Goal: Information Seeking & Learning: Learn about a topic

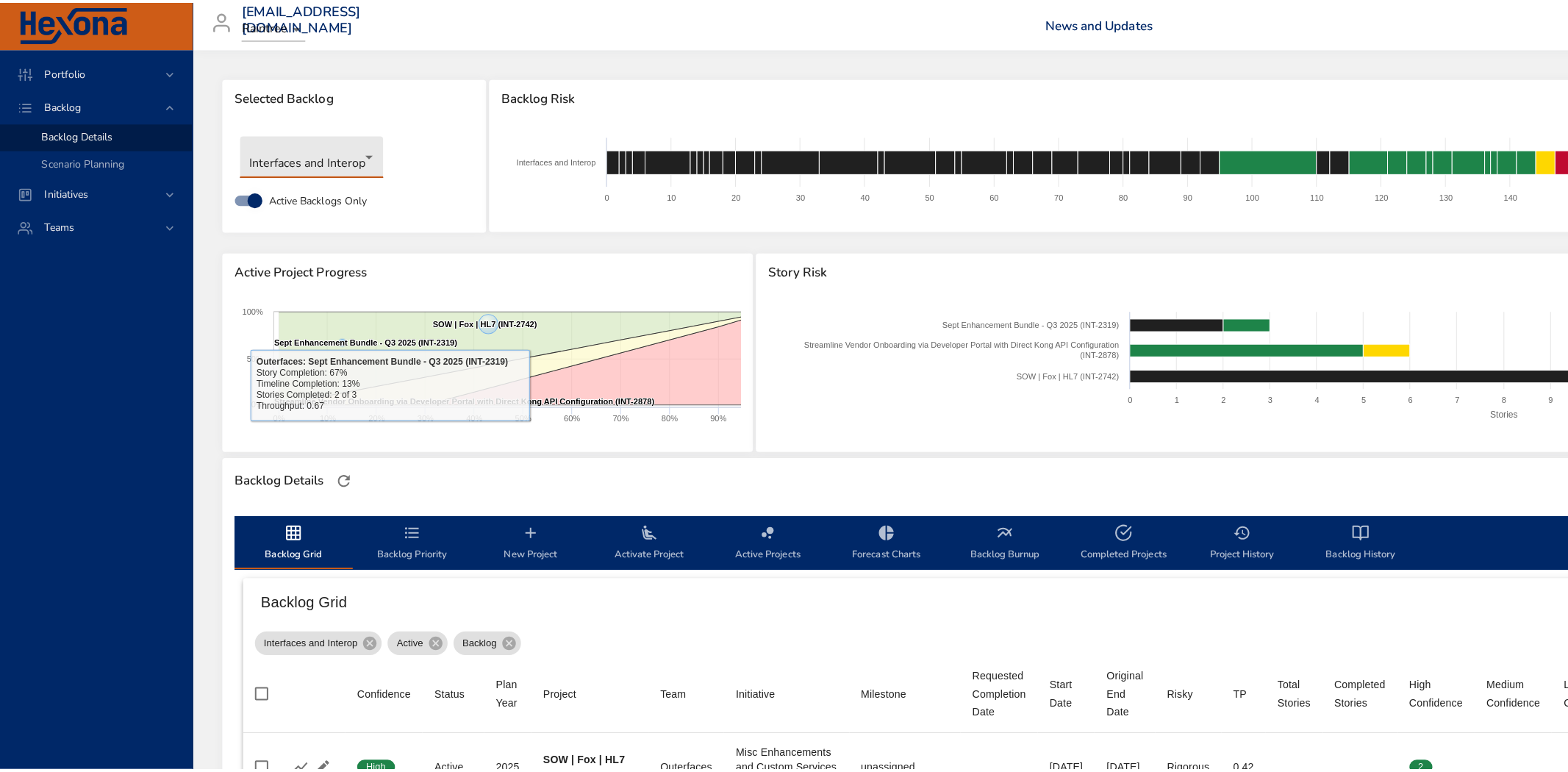
scroll to position [81, 0]
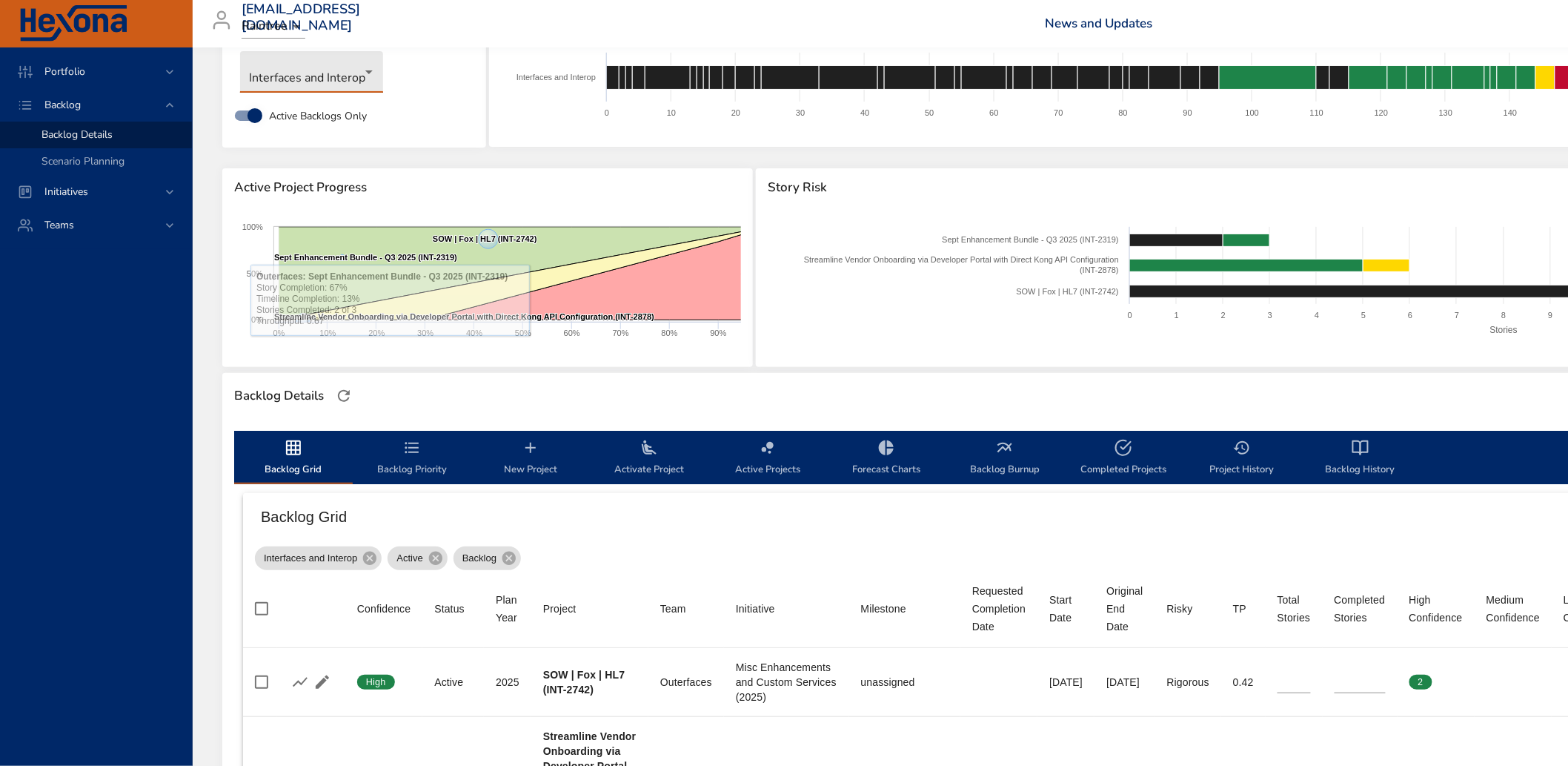
click at [301, 63] on body "Portfolio Backlog Backlog Details Scenario Planning Initiatives Teams [EMAIL_AD…" at bounding box center [784, 301] width 1568 height 766
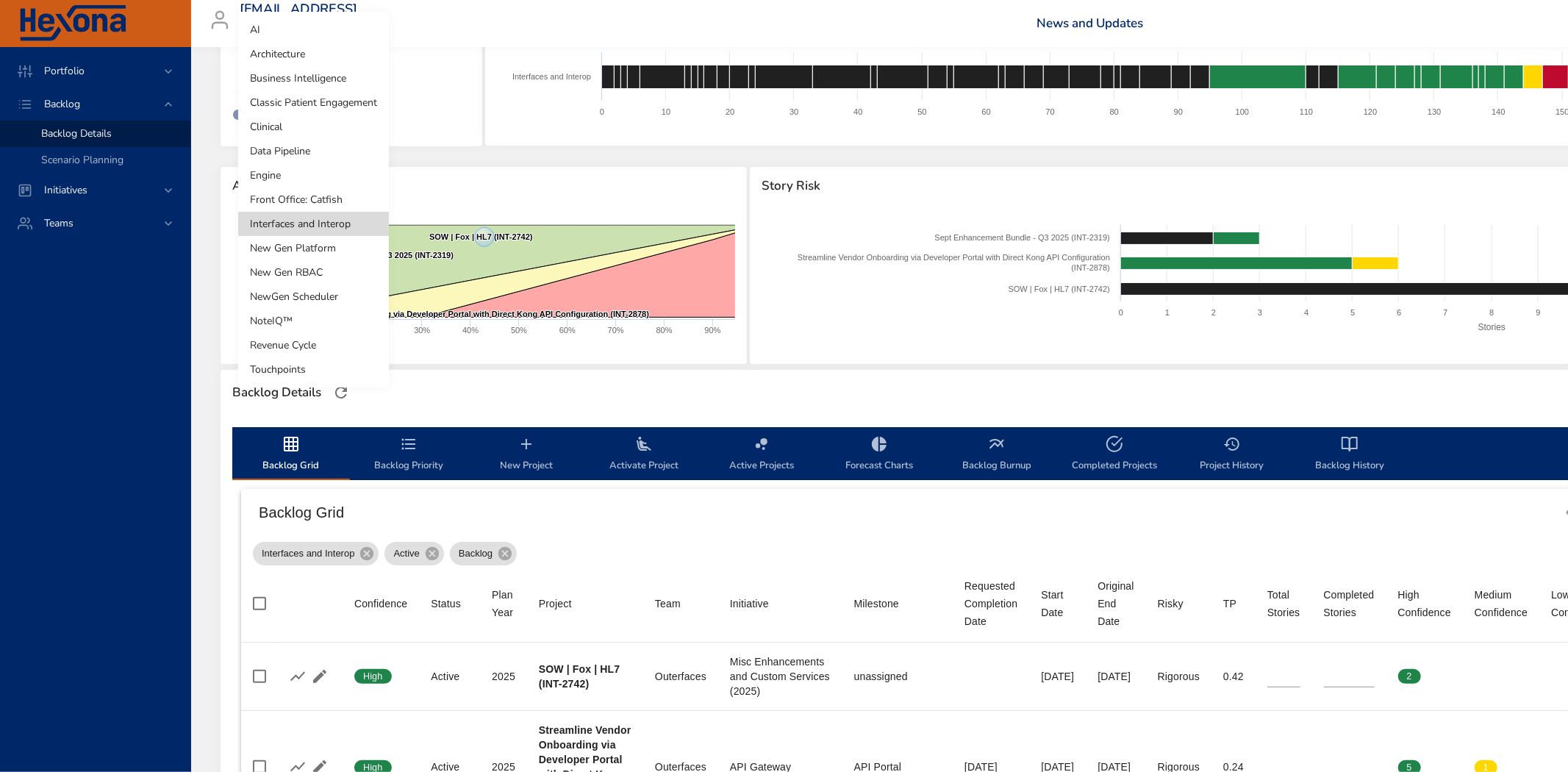
click at [280, 341] on li "Revenue Cycle" at bounding box center [314, 345] width 151 height 25
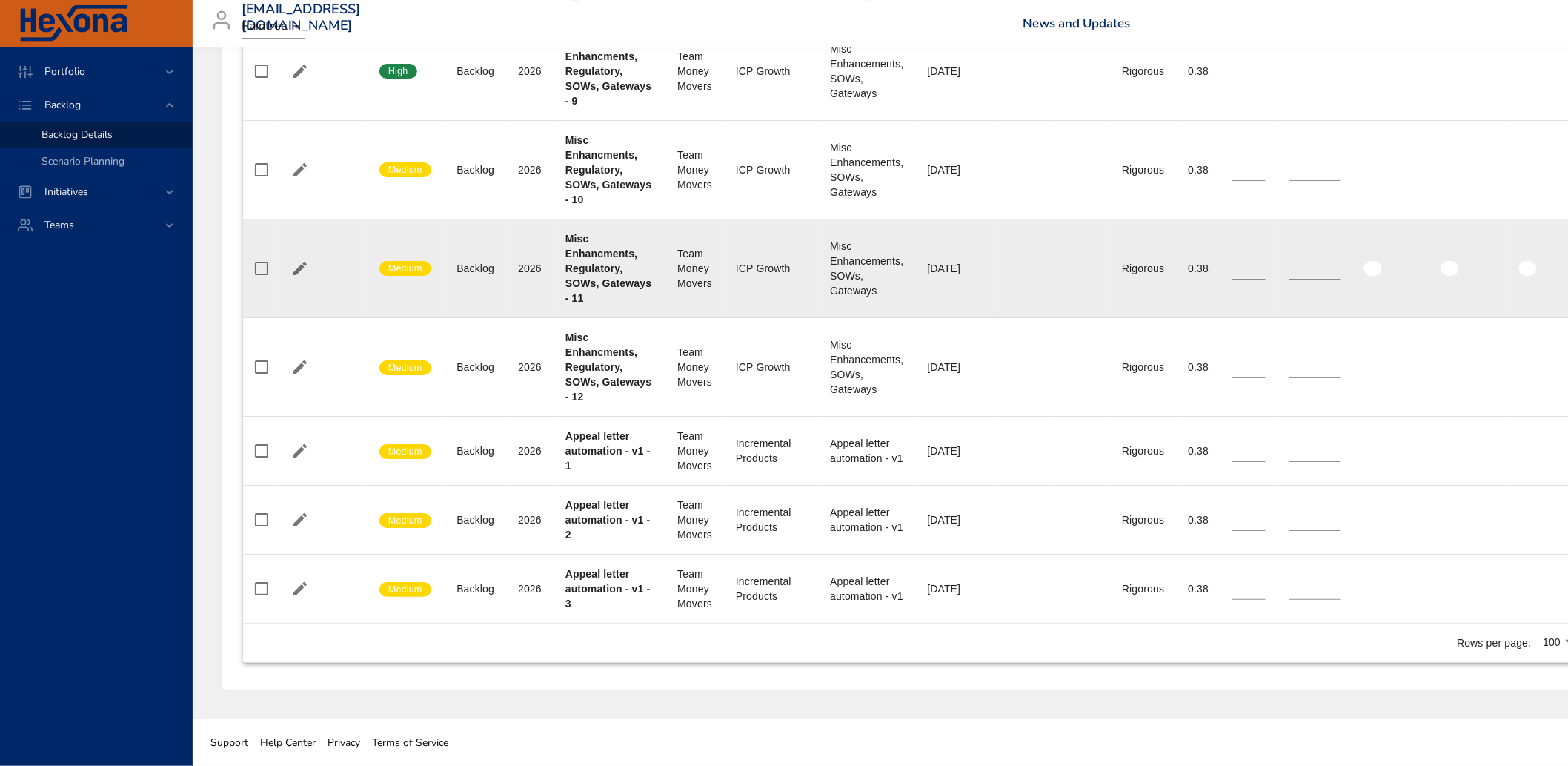
scroll to position [4487, 0]
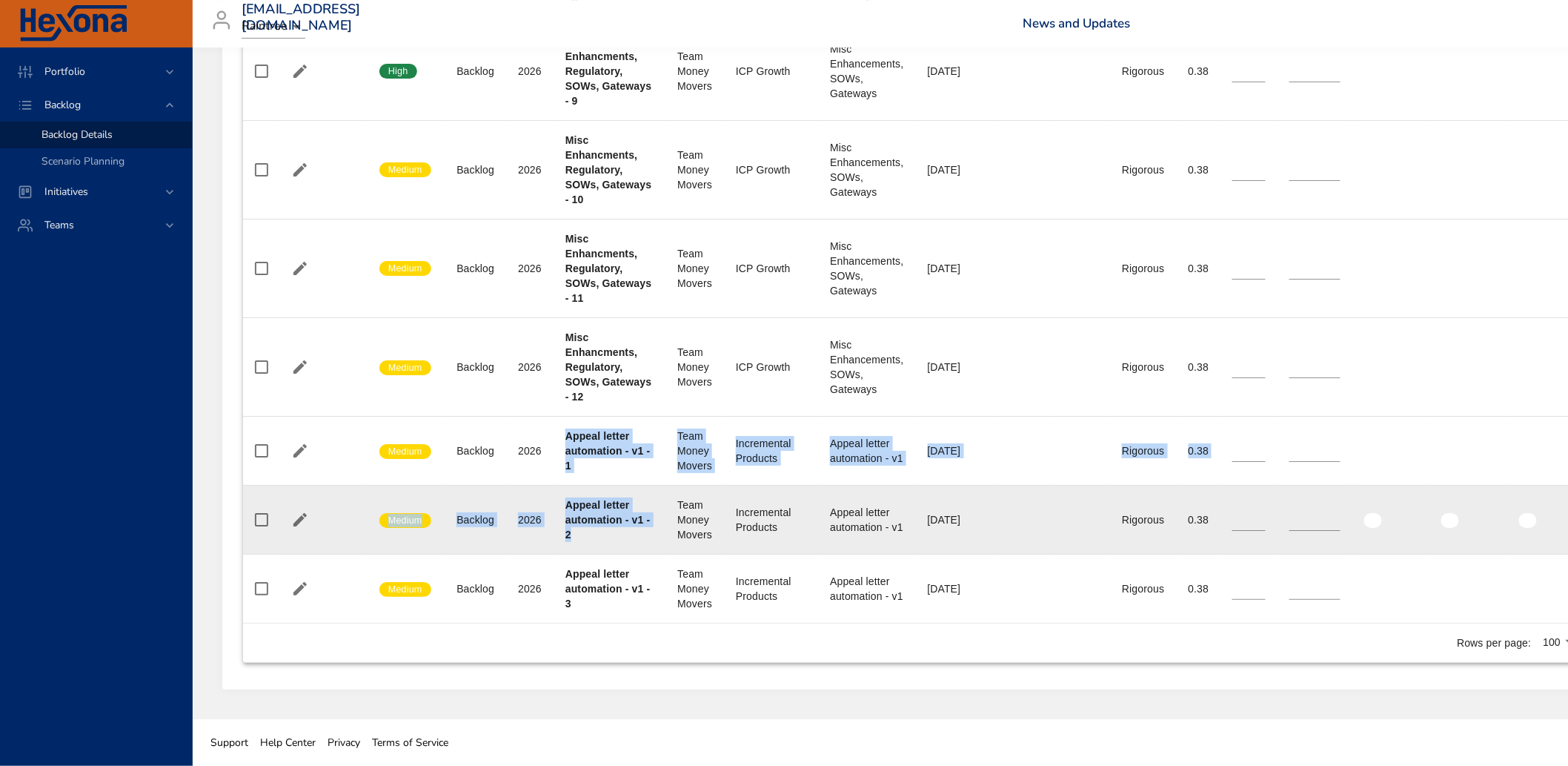
drag, startPoint x: 549, startPoint y: 431, endPoint x: 649, endPoint y: 536, distance: 145.0
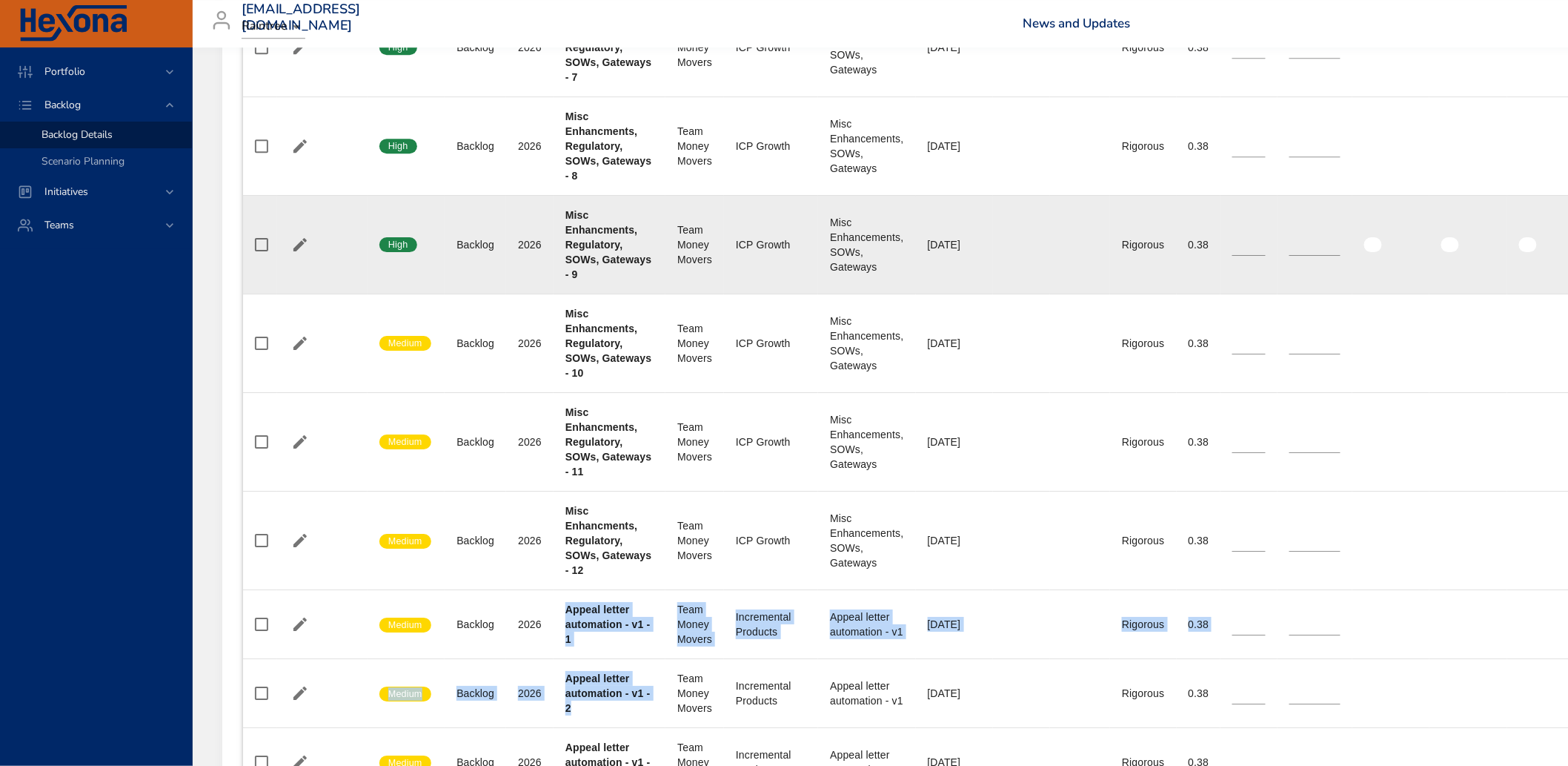
scroll to position [4404, 0]
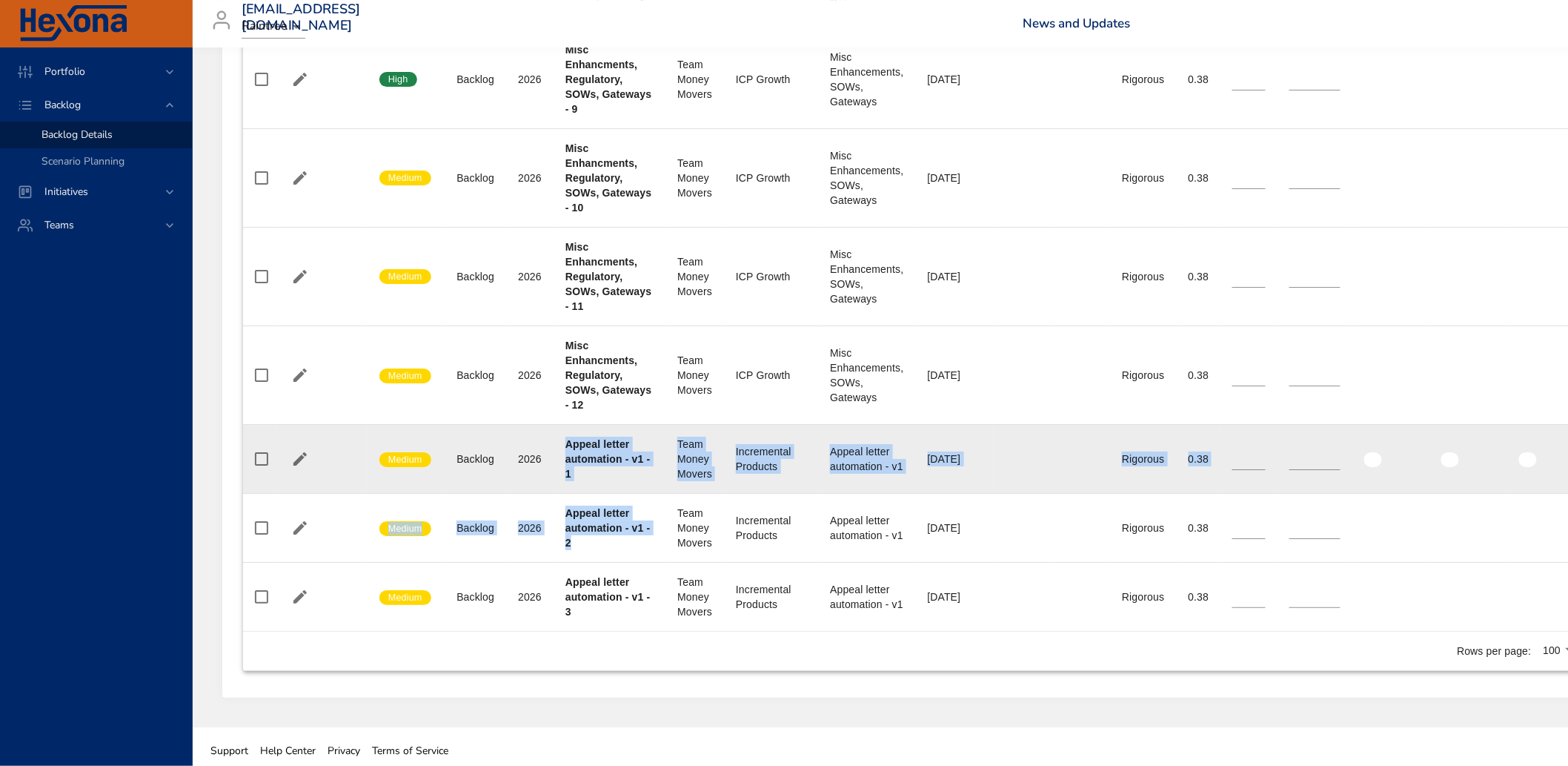
click at [666, 493] on td "Team Team Money Movers" at bounding box center [695, 459] width 59 height 69
click at [634, 493] on td "Project Appeal letter automation - v1 - 1" at bounding box center [609, 459] width 112 height 69
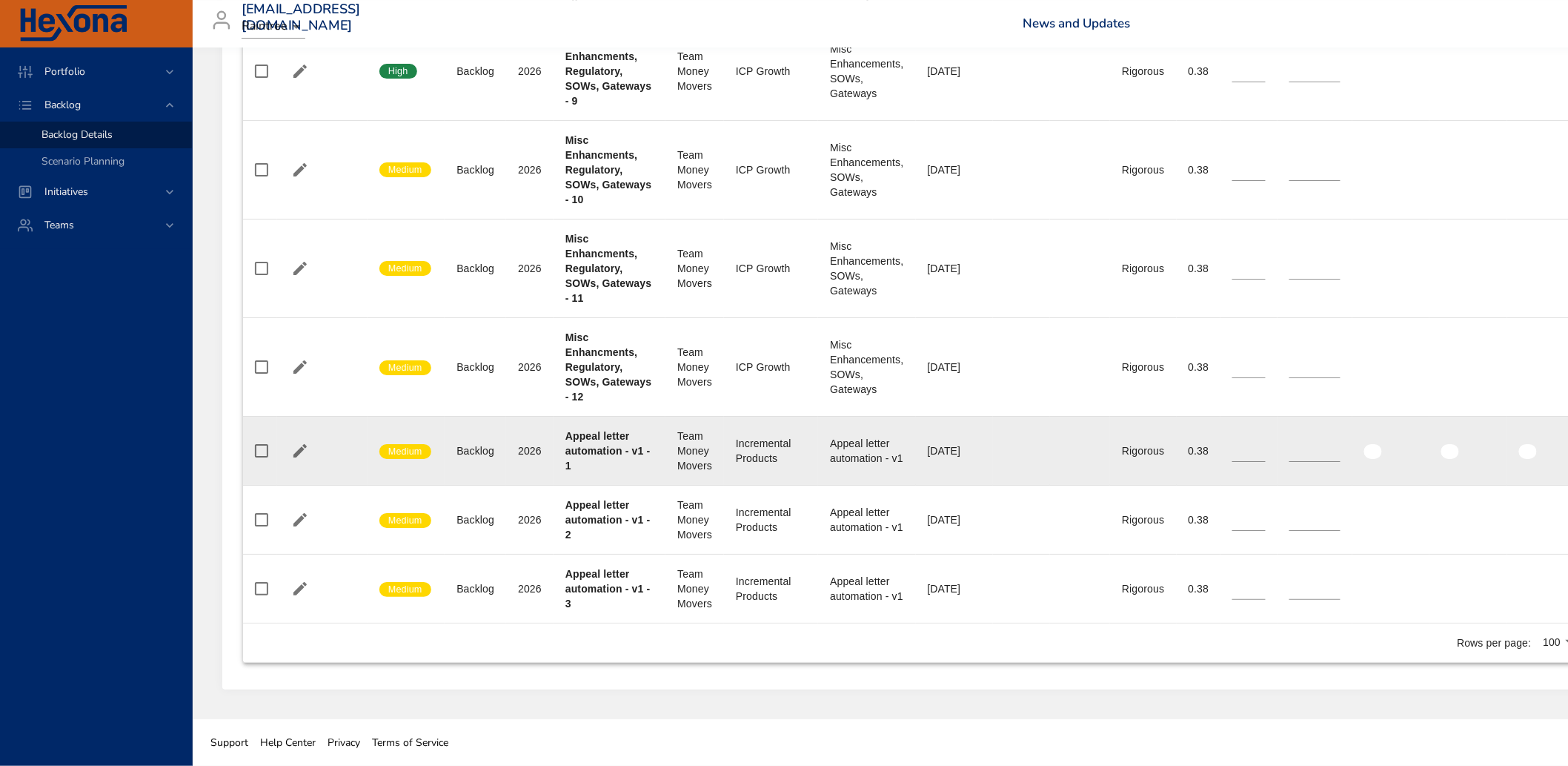
scroll to position [4487, 0]
drag, startPoint x: 563, startPoint y: 427, endPoint x: 651, endPoint y: 462, distance: 94.7
click at [651, 462] on td "Project Appeal letter automation - v1 - 1" at bounding box center [609, 450] width 112 height 69
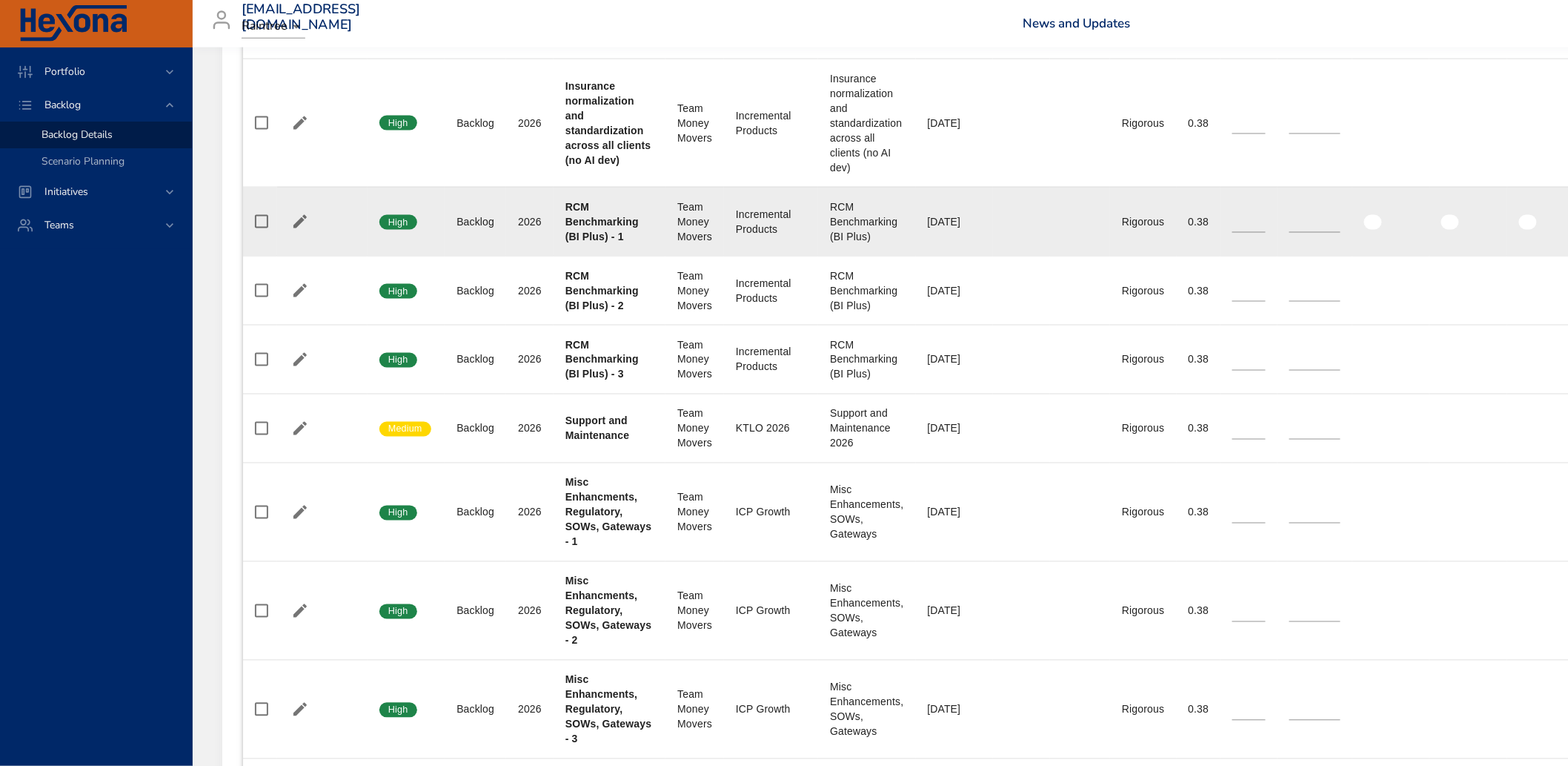
scroll to position [3168, 0]
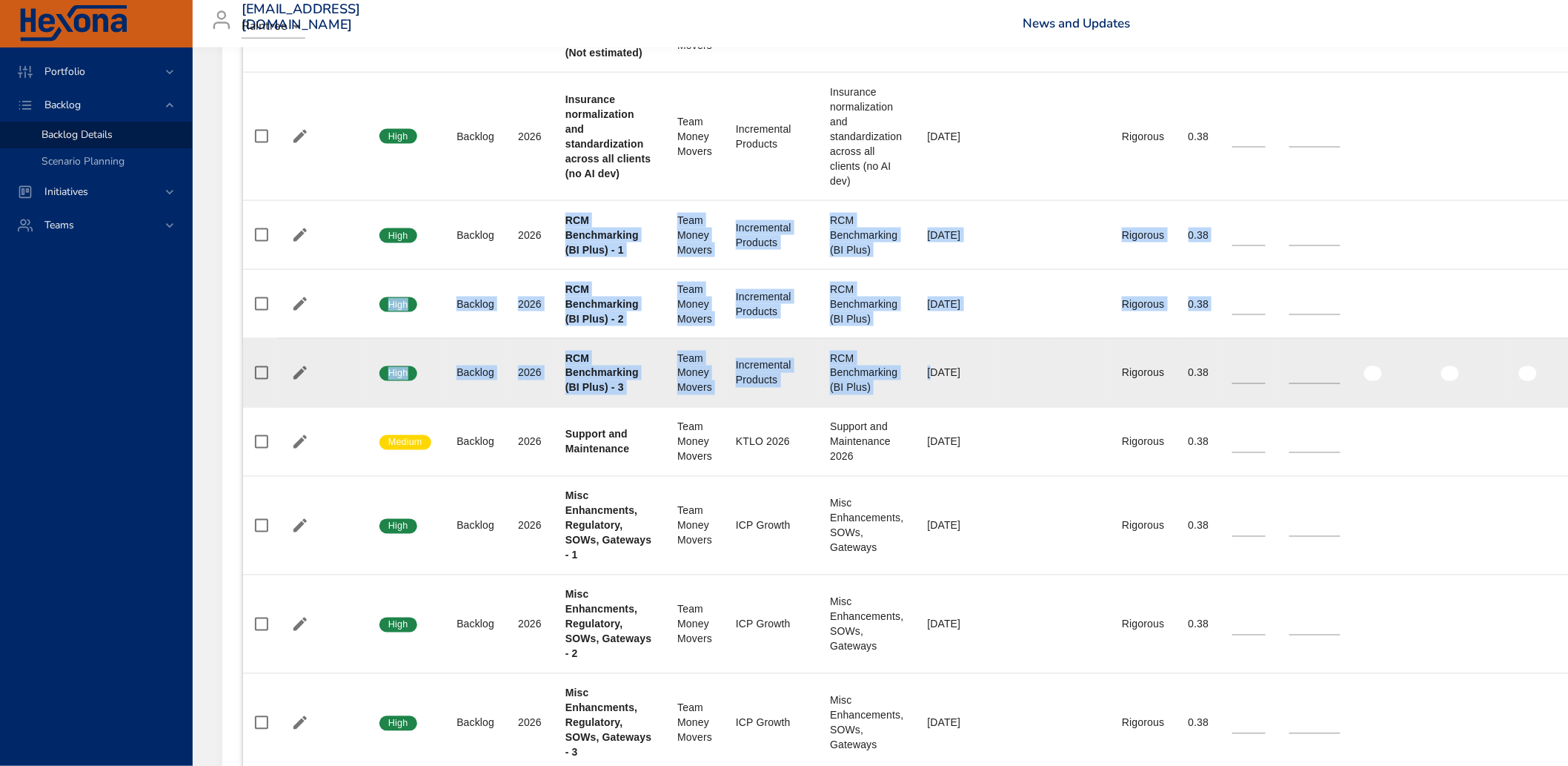
drag, startPoint x: 571, startPoint y: 292, endPoint x: 923, endPoint y: 444, distance: 383.4
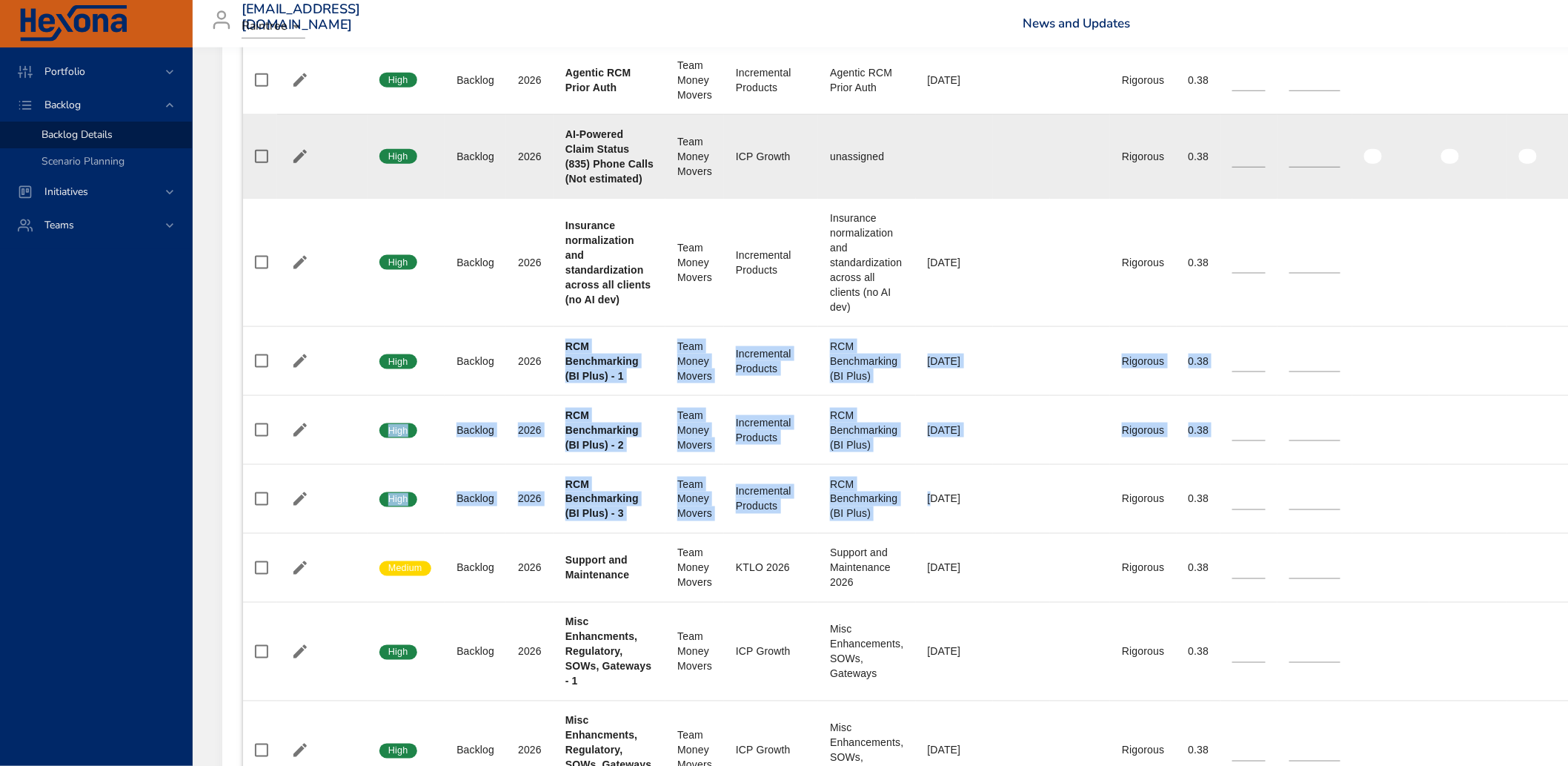
scroll to position [3004, 0]
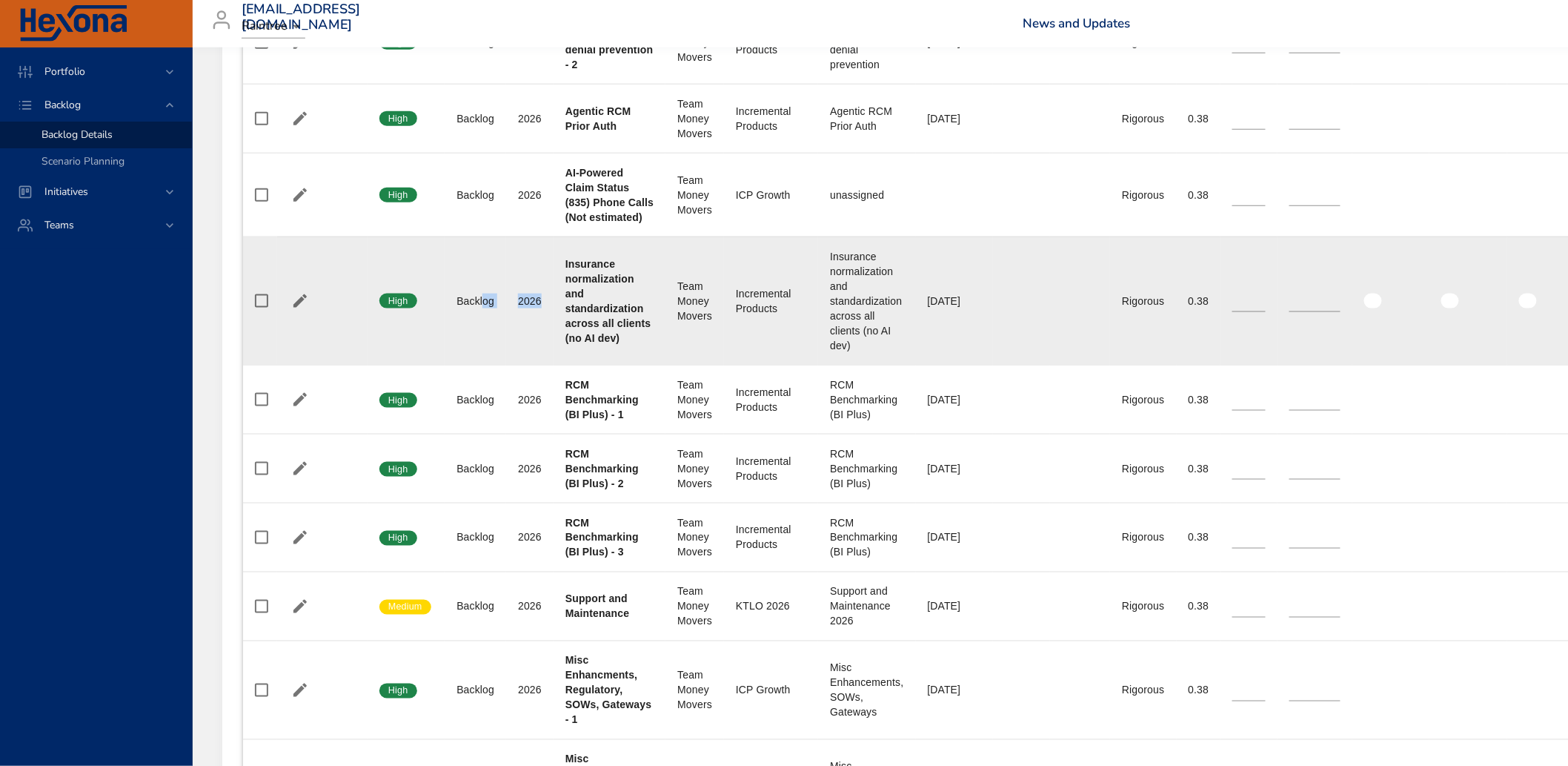
drag, startPoint x: 556, startPoint y: 322, endPoint x: 485, endPoint y: 336, distance: 72.4
click at [485, 336] on tr "Confidence High Status Backlog Plan Year [DATE] Project Insurance normalization…" at bounding box center [999, 301] width 1512 height 129
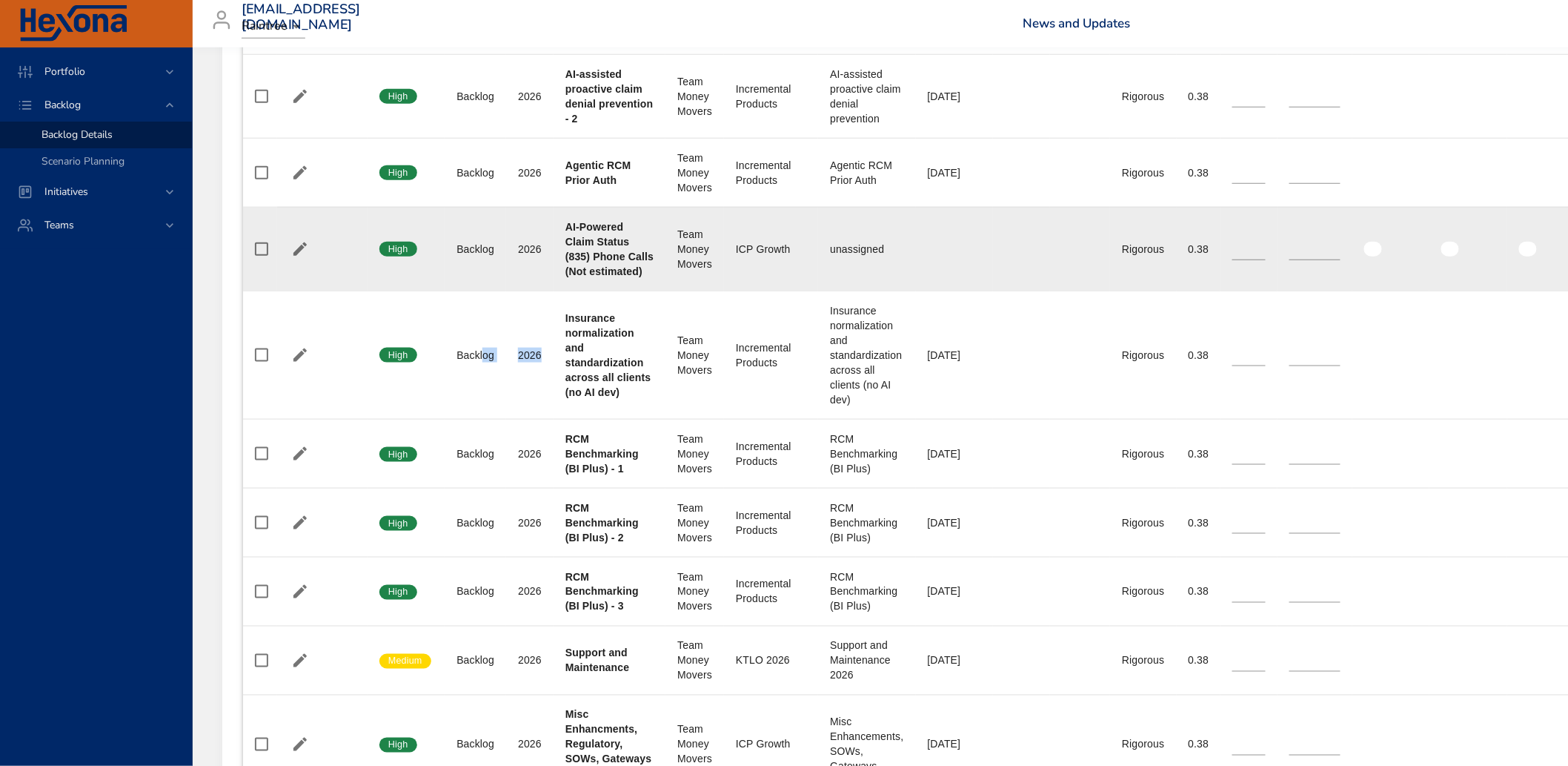
scroll to position [2921, 0]
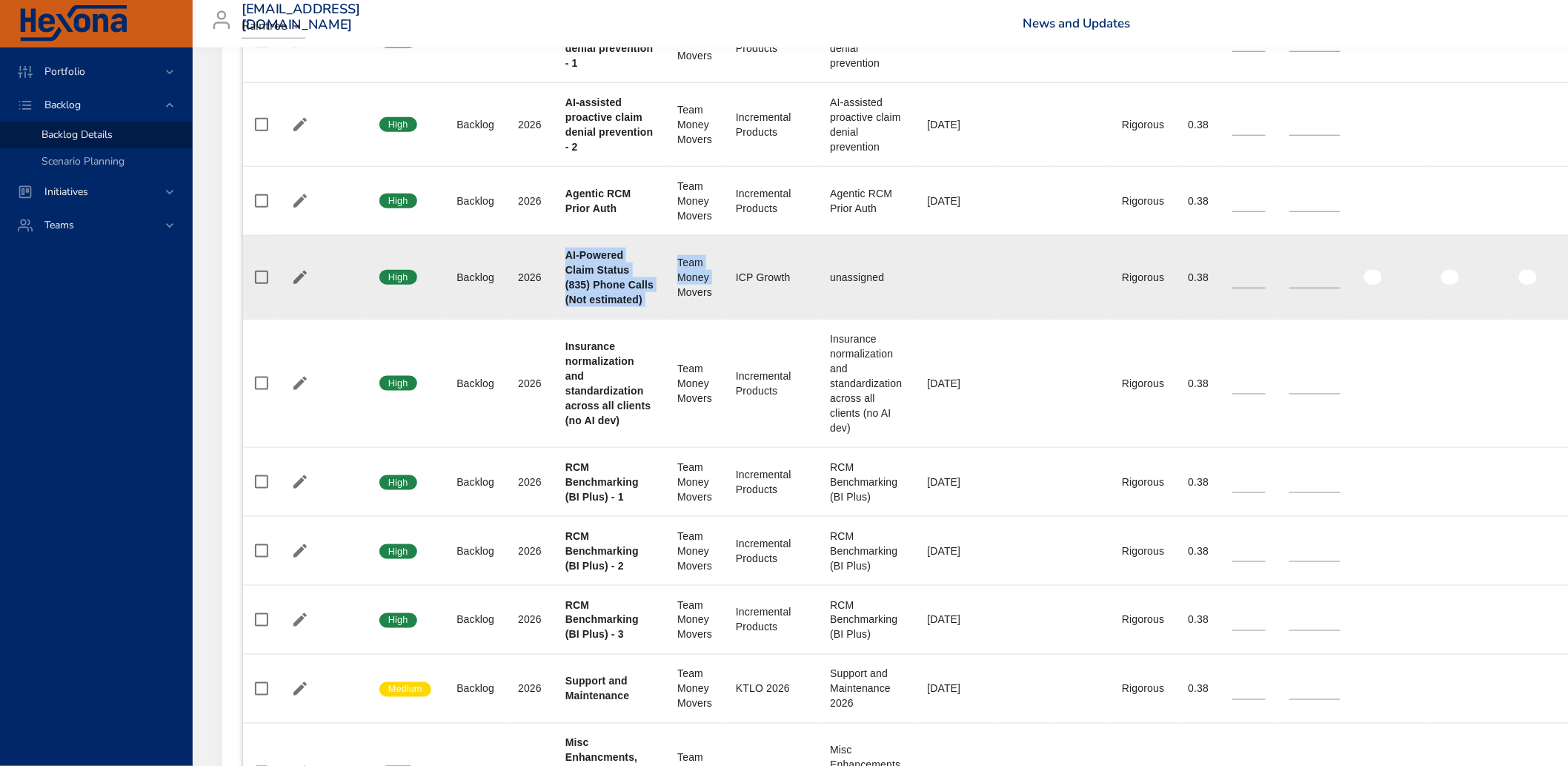
drag, startPoint x: 568, startPoint y: 305, endPoint x: 657, endPoint y: 380, distance: 116.4
click at [657, 319] on tr "Confidence High Status Backlog Plan Year [DATE] Project AI-Powered Claim Status…" at bounding box center [999, 277] width 1512 height 83
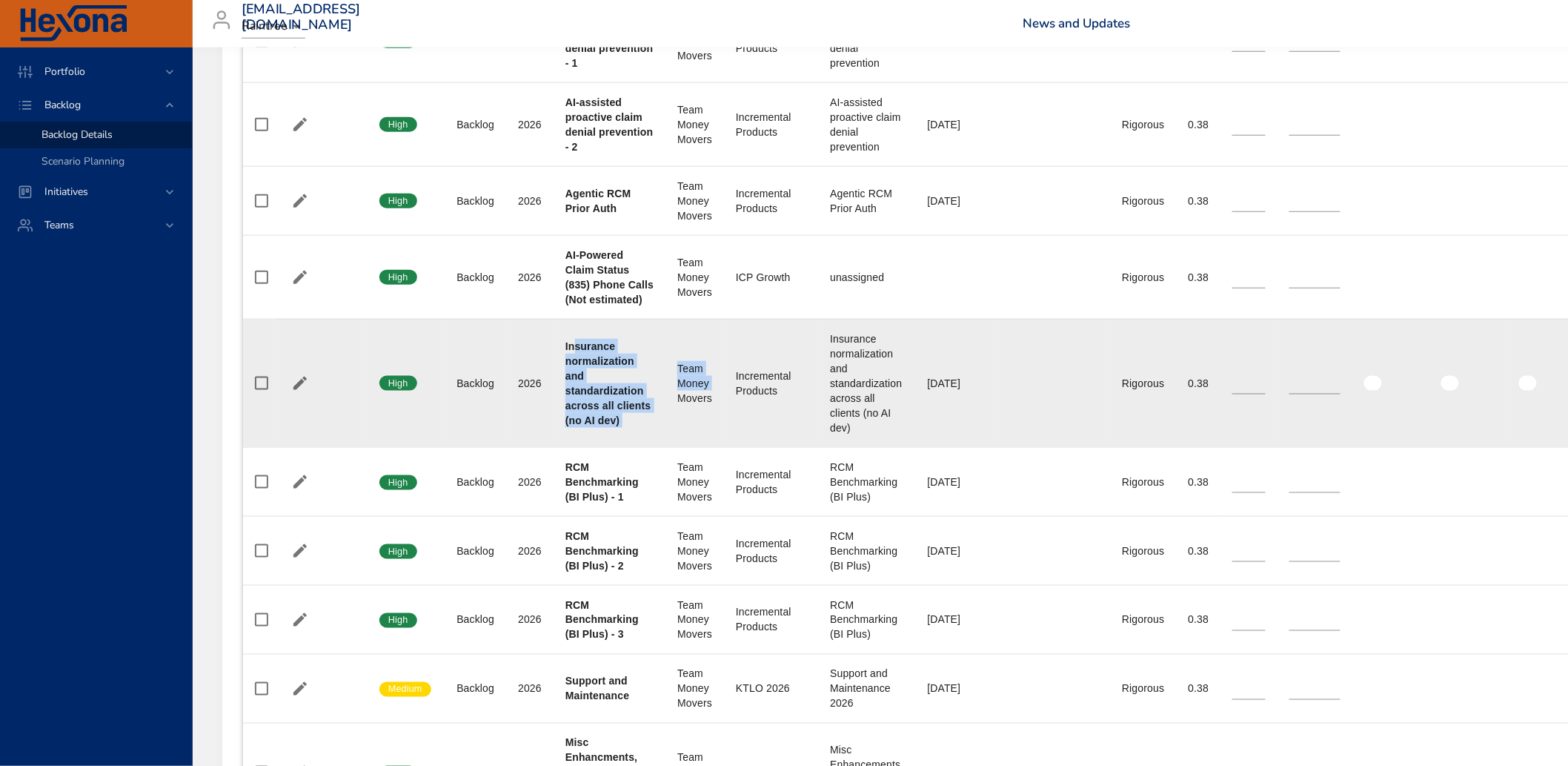
drag, startPoint x: 573, startPoint y: 410, endPoint x: 667, endPoint y: 491, distance: 124.1
click at [667, 447] on tr "Confidence High Status Backlog Plan Year [DATE] Project Insurance normalization…" at bounding box center [999, 383] width 1512 height 129
click at [566, 409] on b "Insurance normalization and standardization across all clients (no AI dev)" at bounding box center [609, 383] width 86 height 86
drag, startPoint x: 634, startPoint y: 428, endPoint x: 853, endPoint y: 480, distance: 225.1
click at [857, 447] on tr "Confidence High Status Backlog Plan Year [DATE] Project Insurance normalization…" at bounding box center [999, 383] width 1512 height 129
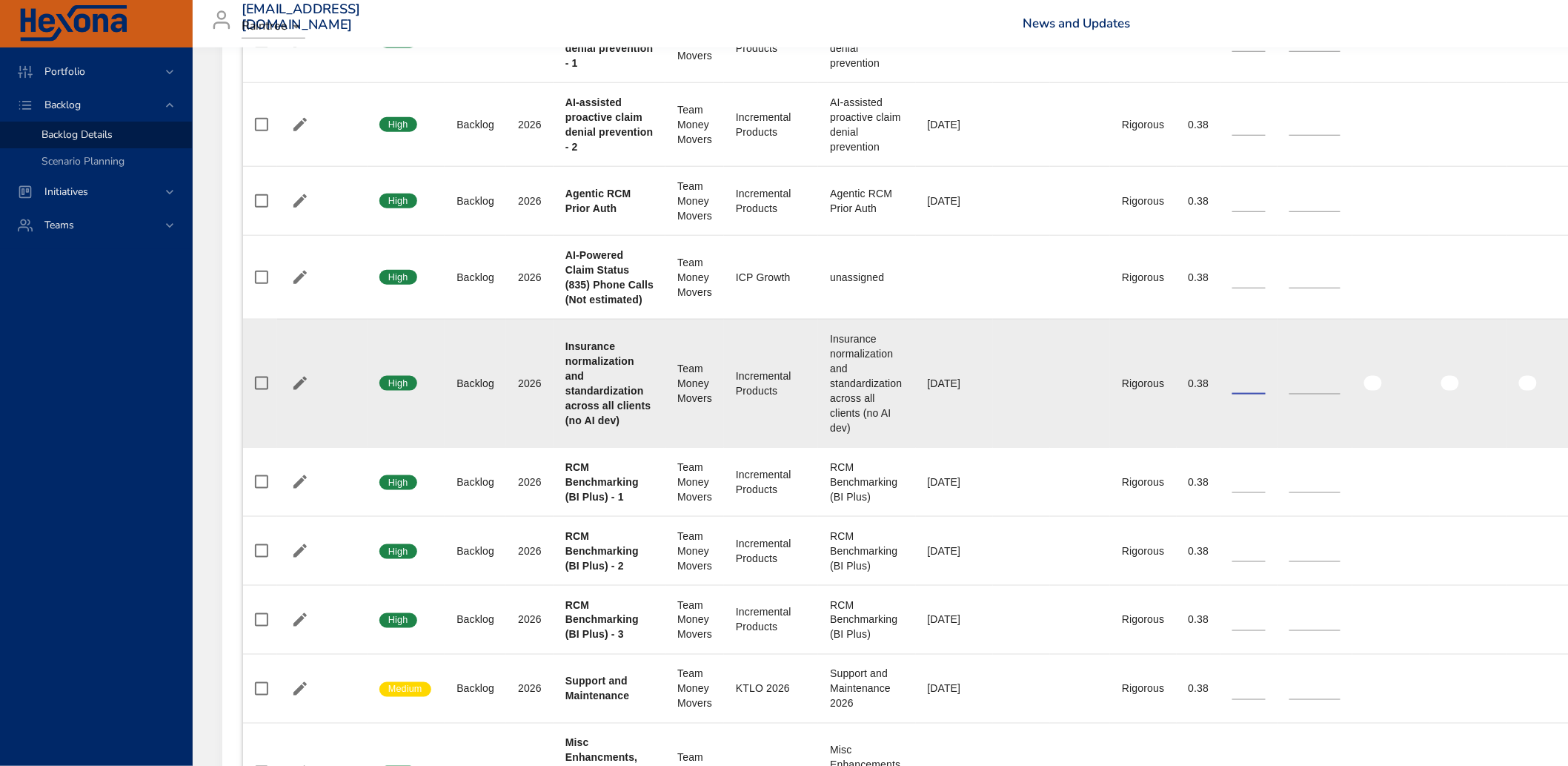
drag, startPoint x: 1278, startPoint y: 450, endPoint x: 579, endPoint y: 413, distance: 700.0
click at [579, 413] on tr "Confidence High Status Backlog Plan Year [DATE] Project Insurance normalization…" at bounding box center [999, 383] width 1512 height 129
click at [1032, 447] on td "Start Date" at bounding box center [1022, 383] width 57 height 129
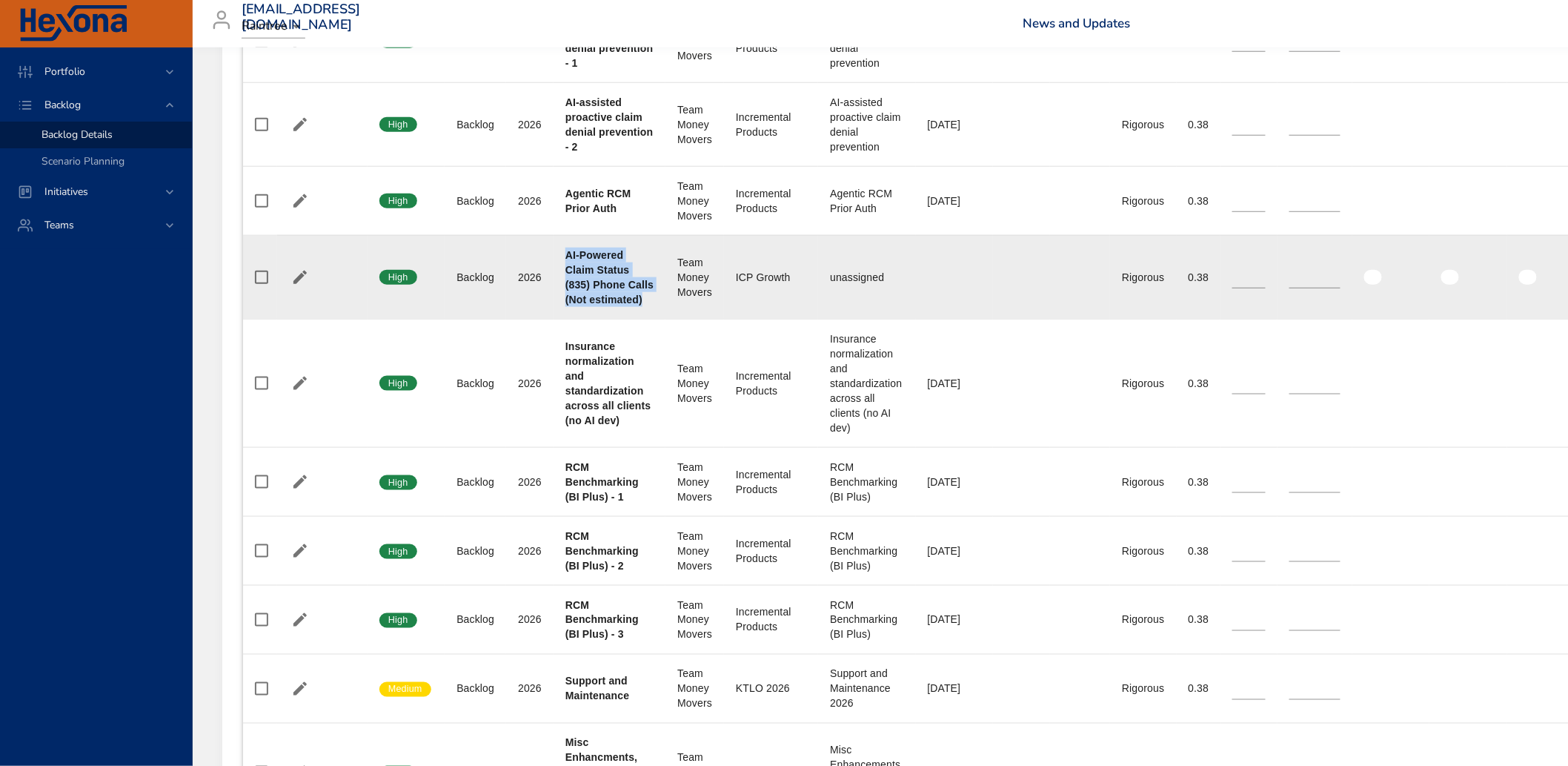
drag, startPoint x: 574, startPoint y: 310, endPoint x: 627, endPoint y: 368, distance: 78.6
click at [627, 307] on div "AI-Powered Claim Status (835) Phone Calls (Not estimated)" at bounding box center [609, 277] width 88 height 59
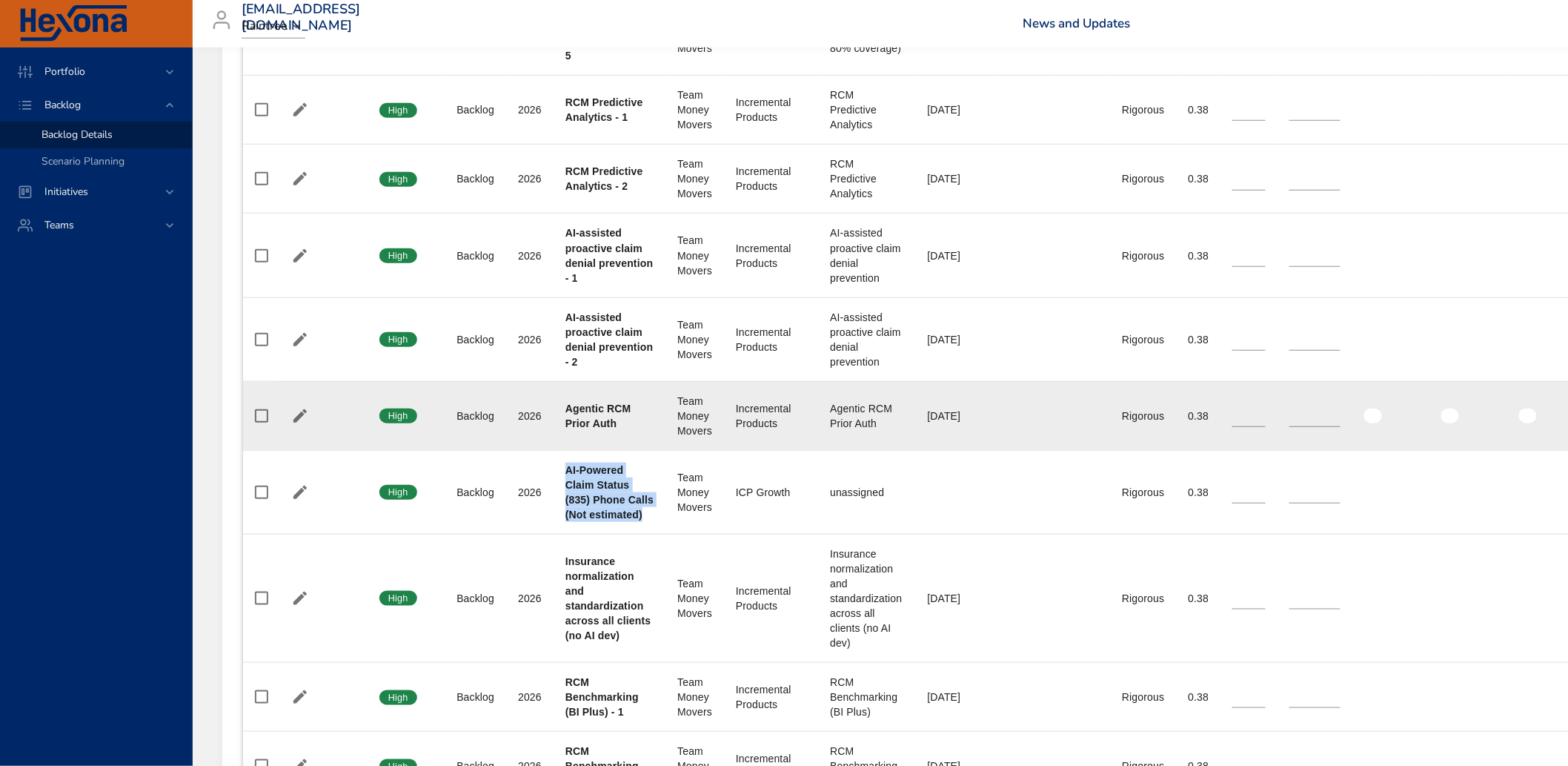
scroll to position [2674, 0]
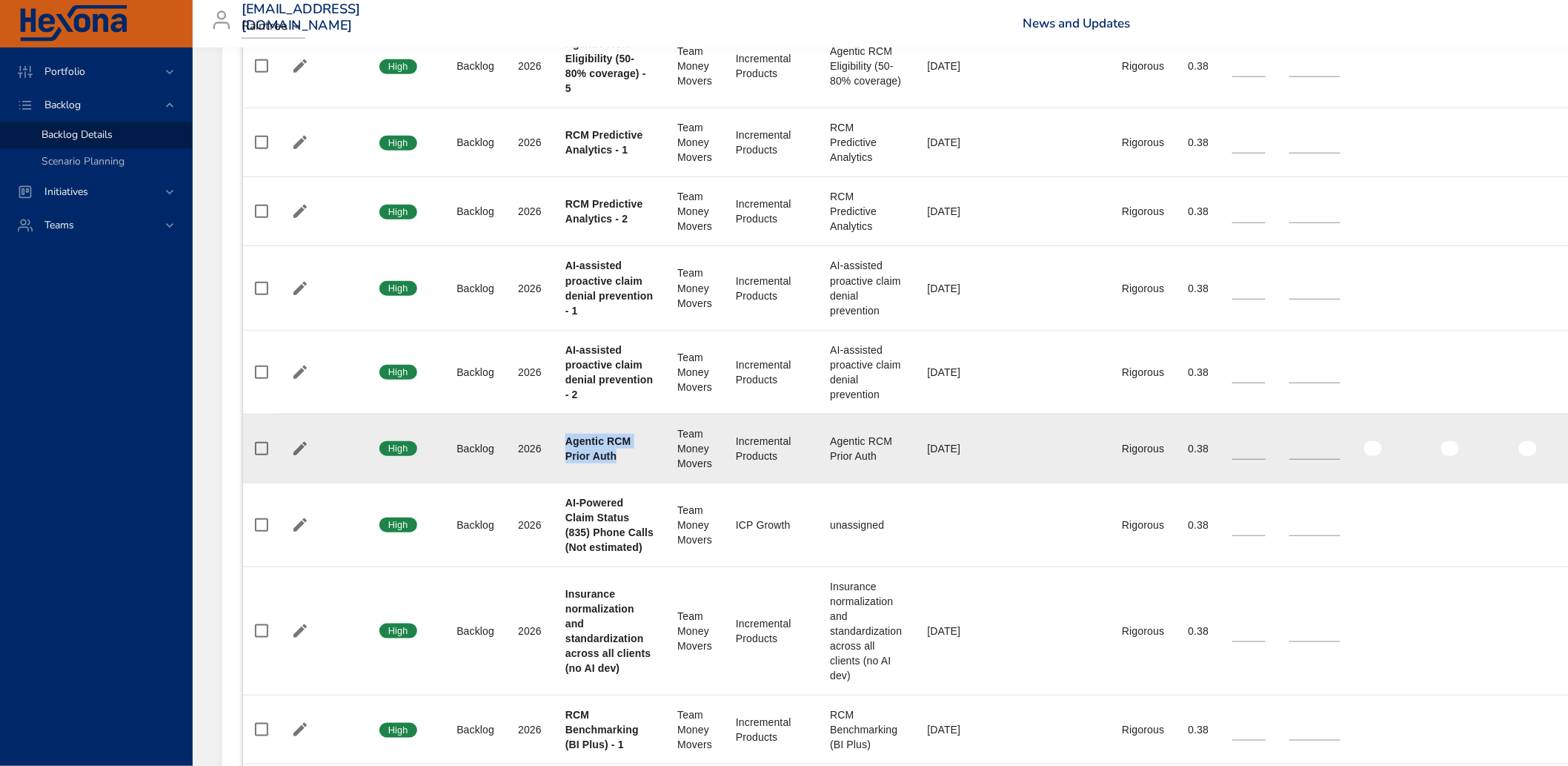
drag, startPoint x: 568, startPoint y: 499, endPoint x: 619, endPoint y: 524, distance: 56.8
click at [627, 483] on td "Project Agentic RCM Prior Auth" at bounding box center [609, 448] width 112 height 69
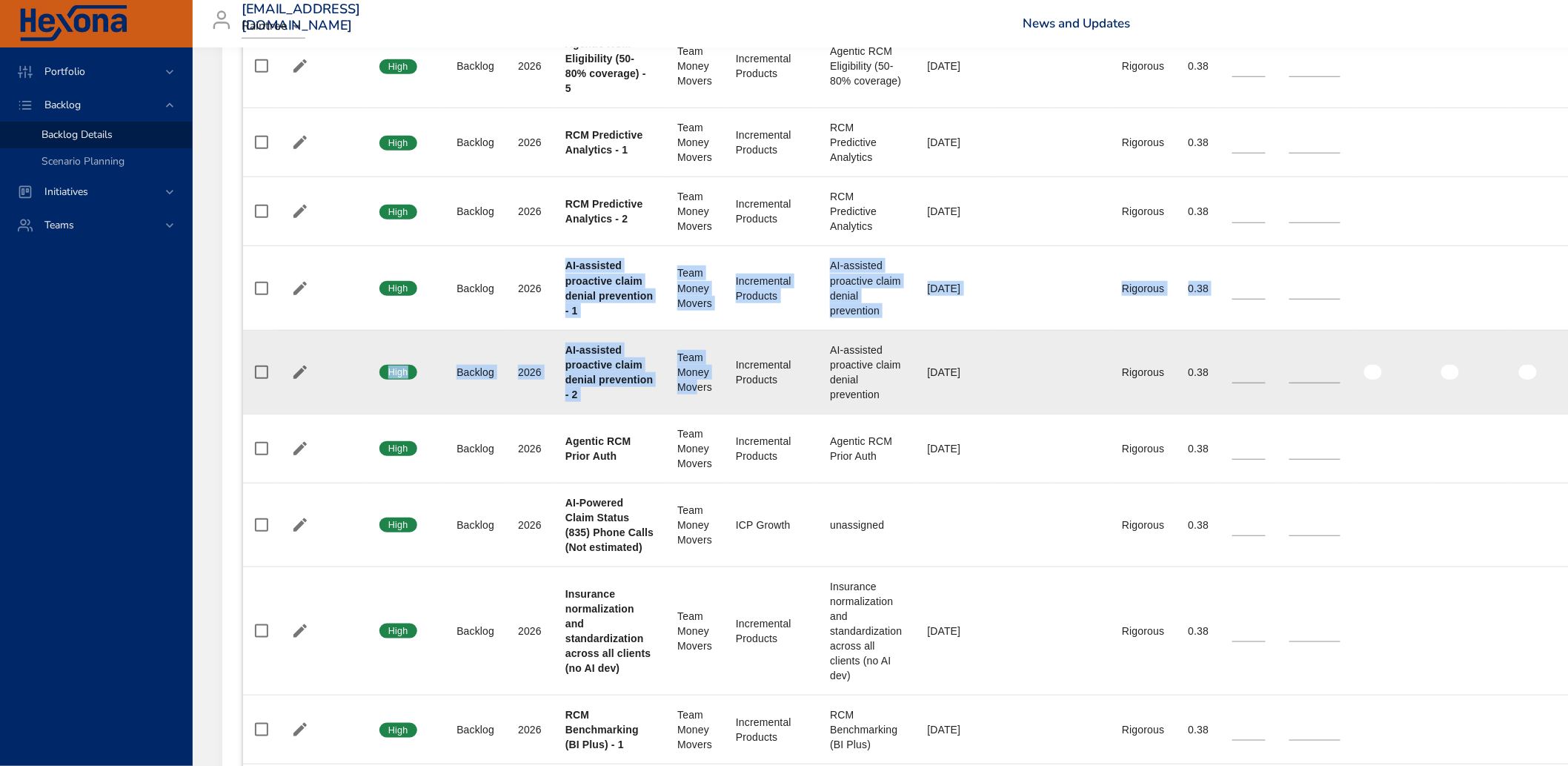
drag, startPoint x: 563, startPoint y: 319, endPoint x: 684, endPoint y: 456, distance: 182.8
click at [684, 456] on tbody "Confidence Low Status Active Plan Year [DATE] Project [GEOGRAPHIC_DATA] EVV Tes…" at bounding box center [999, 210] width 1512 height 4306
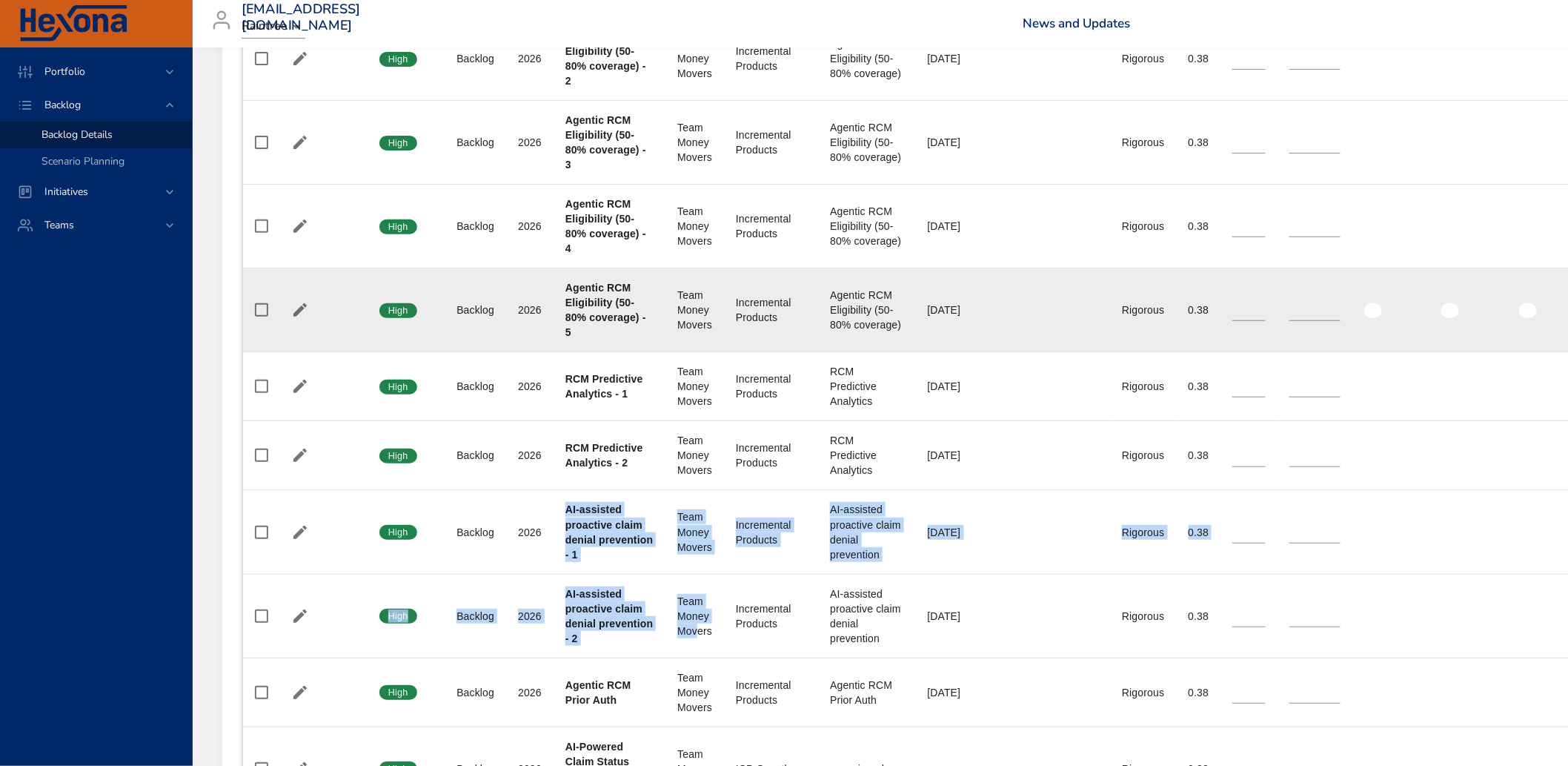
scroll to position [2427, 0]
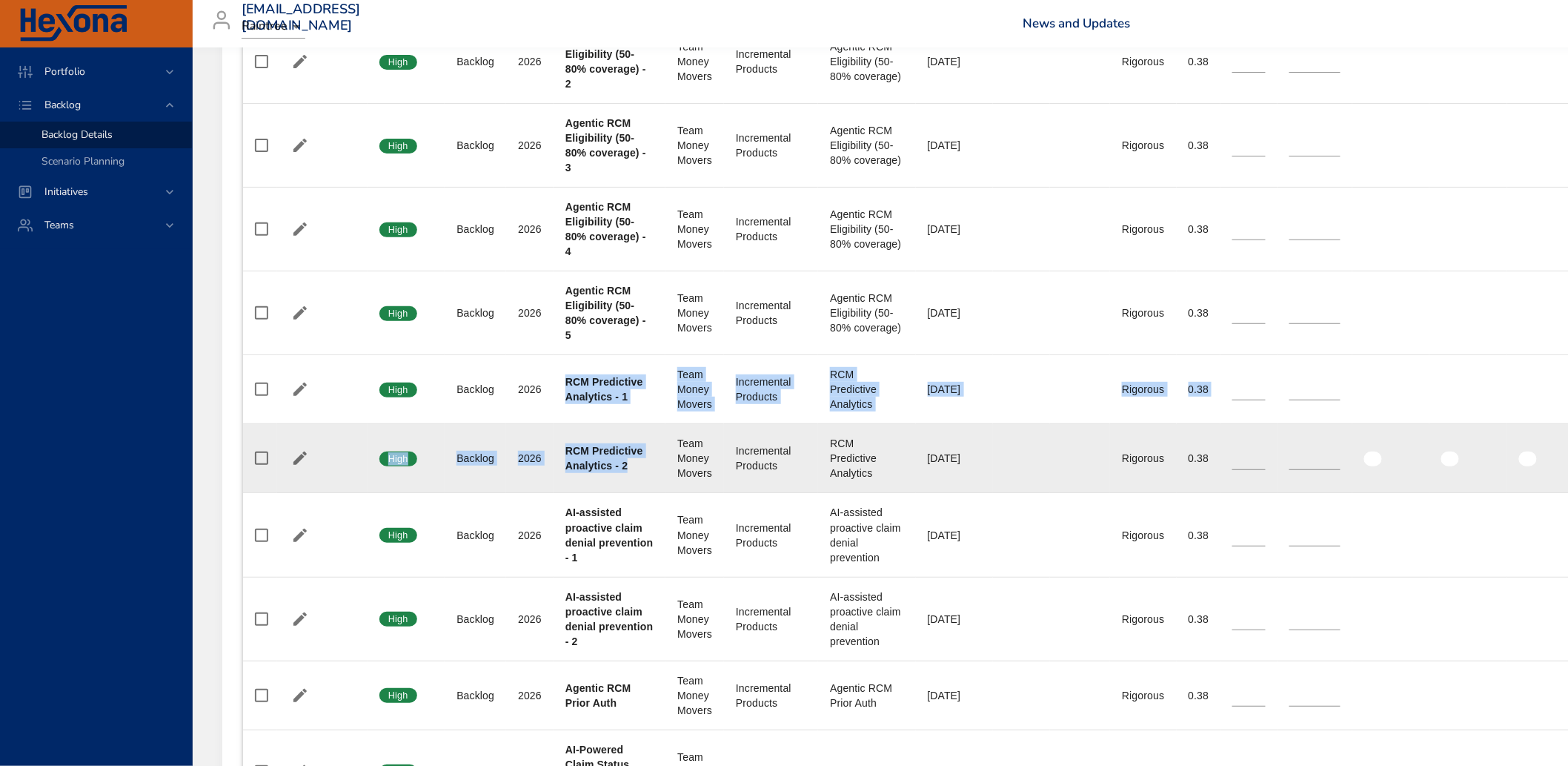
drag, startPoint x: 564, startPoint y: 431, endPoint x: 639, endPoint y: 534, distance: 127.4
click at [639, 534] on tbody "Confidence Low Status Active Plan Year [DATE] Project [GEOGRAPHIC_DATA] EVV Tes…" at bounding box center [999, 456] width 1512 height 4306
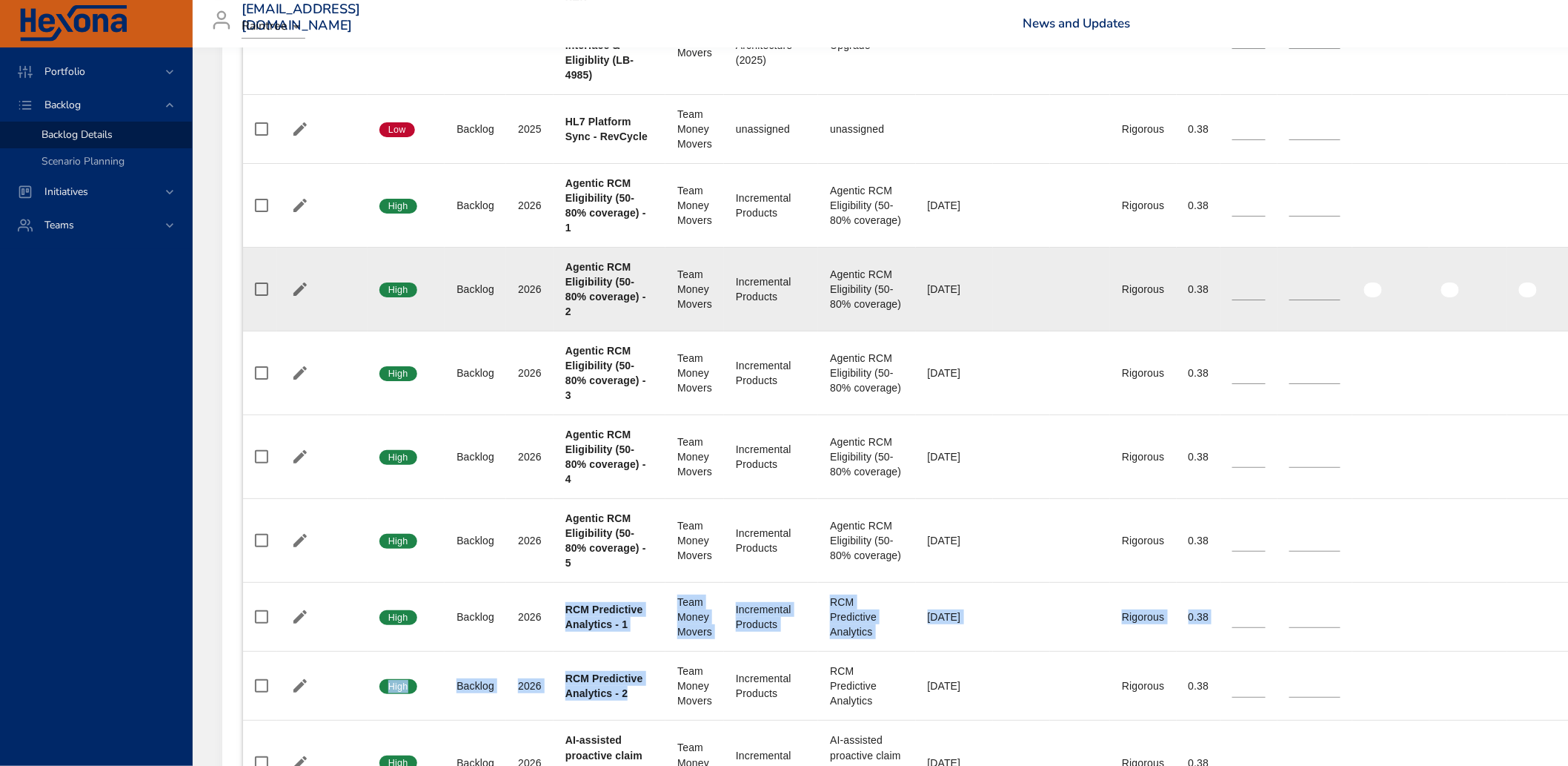
scroll to position [2180, 0]
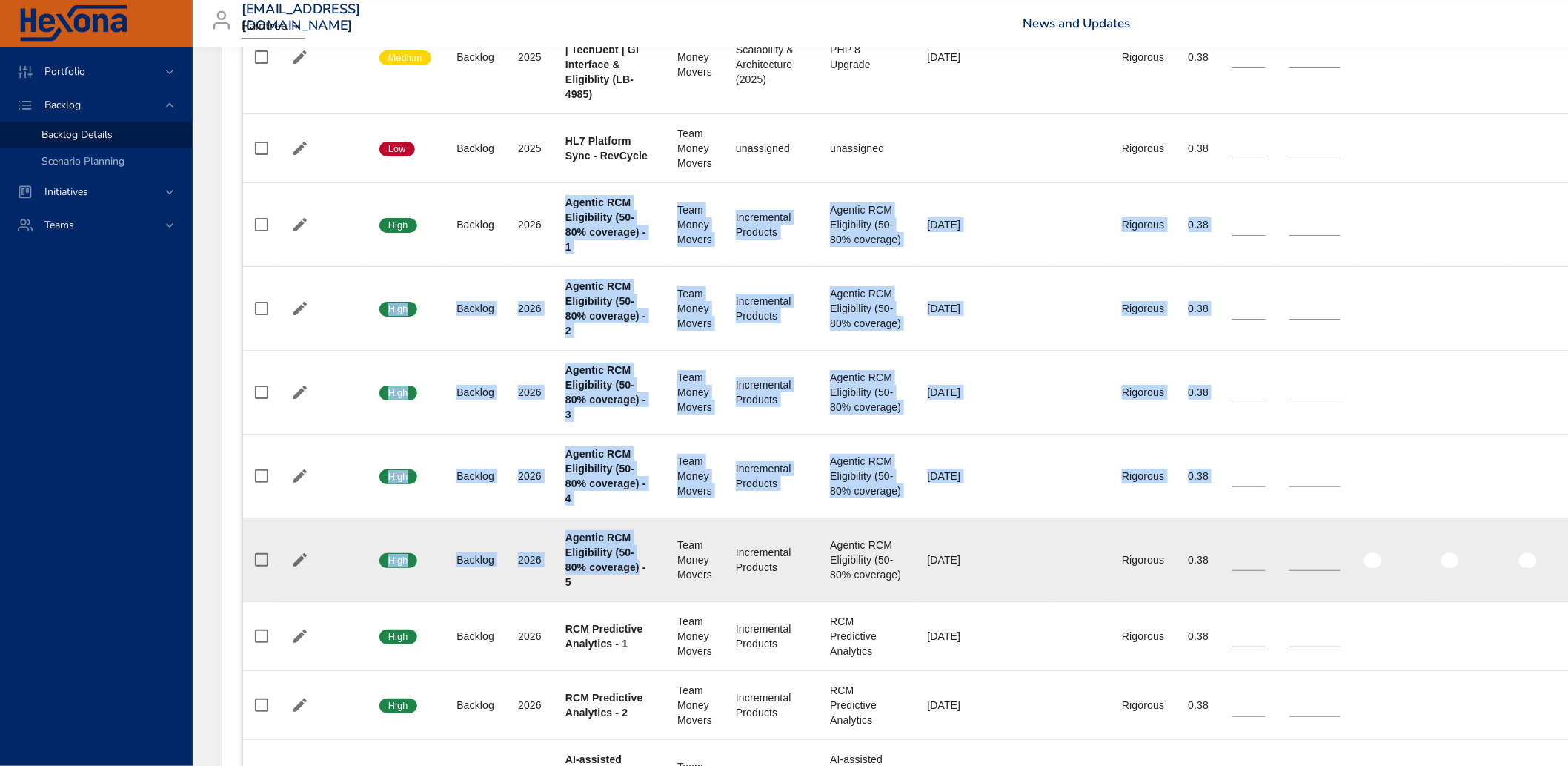
drag, startPoint x: 566, startPoint y: 253, endPoint x: 639, endPoint y: 627, distance: 381.1
click at [639, 627] on tbody "Confidence Low Status Active Plan Year [DATE] Project [GEOGRAPHIC_DATA] EVV Tes…" at bounding box center [999, 704] width 1512 height 4306
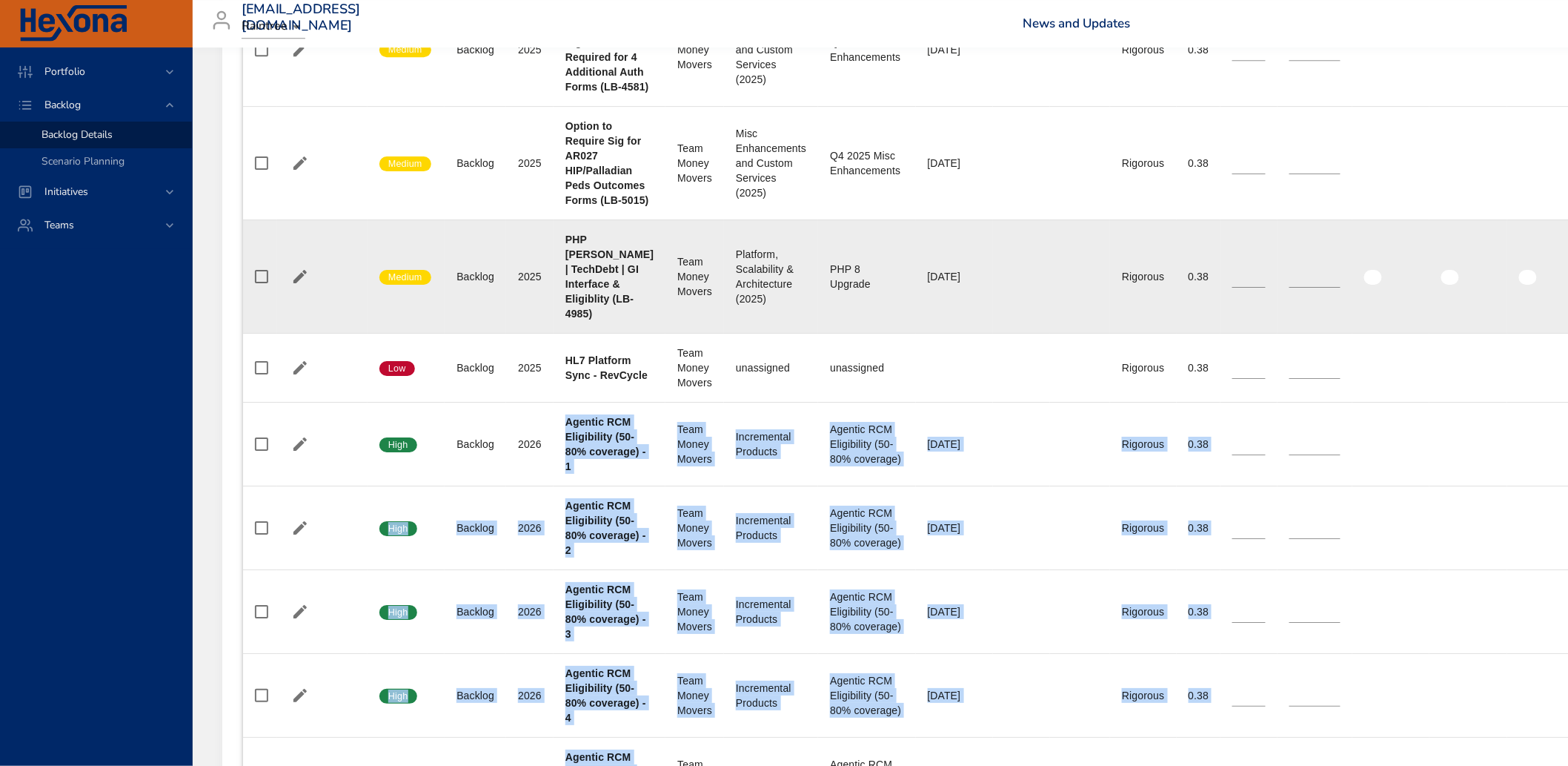
scroll to position [2015, 0]
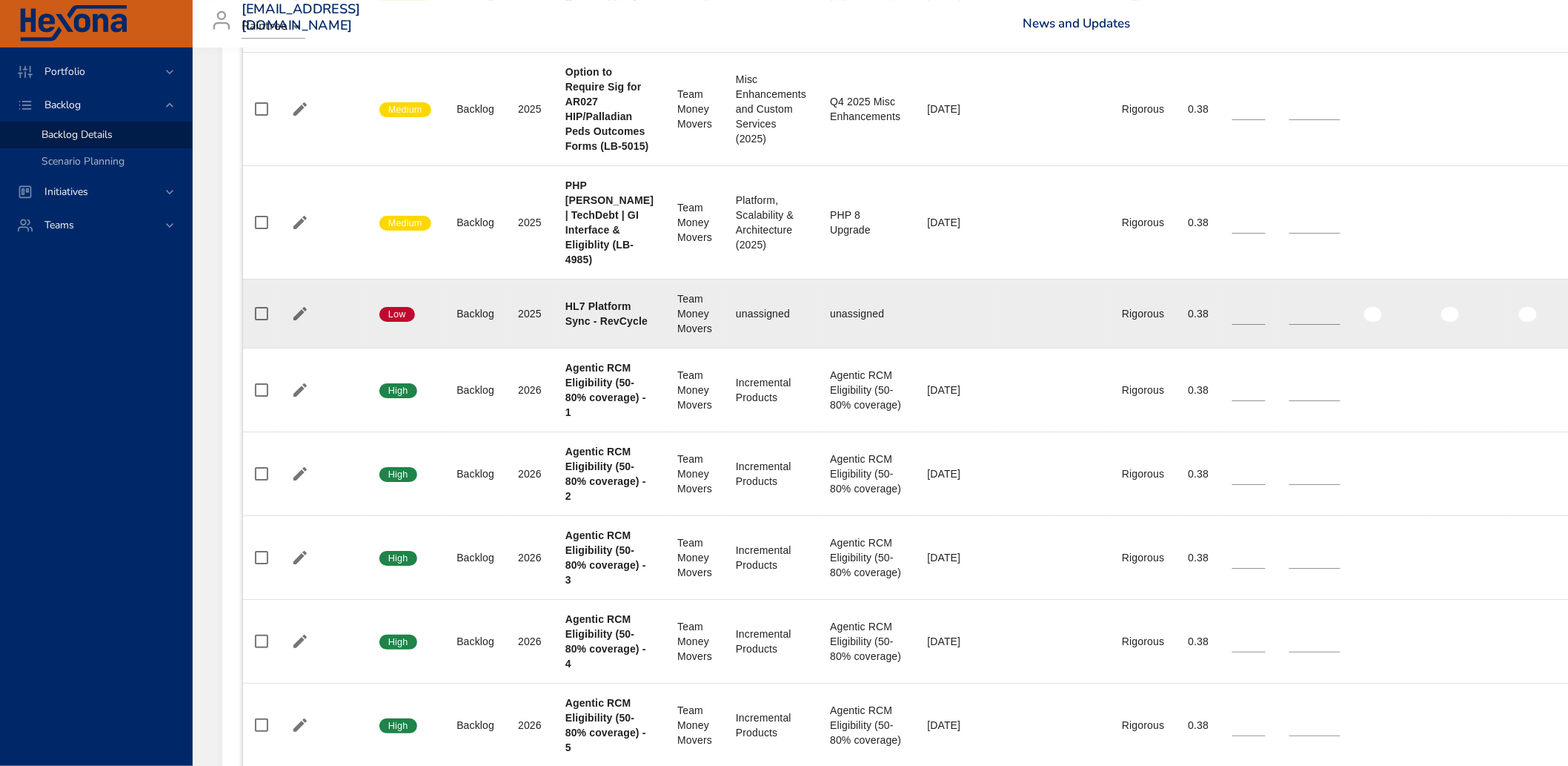
click at [1009, 349] on td "Start Date" at bounding box center [1022, 314] width 57 height 69
